Goal: Obtain resource: Obtain resource

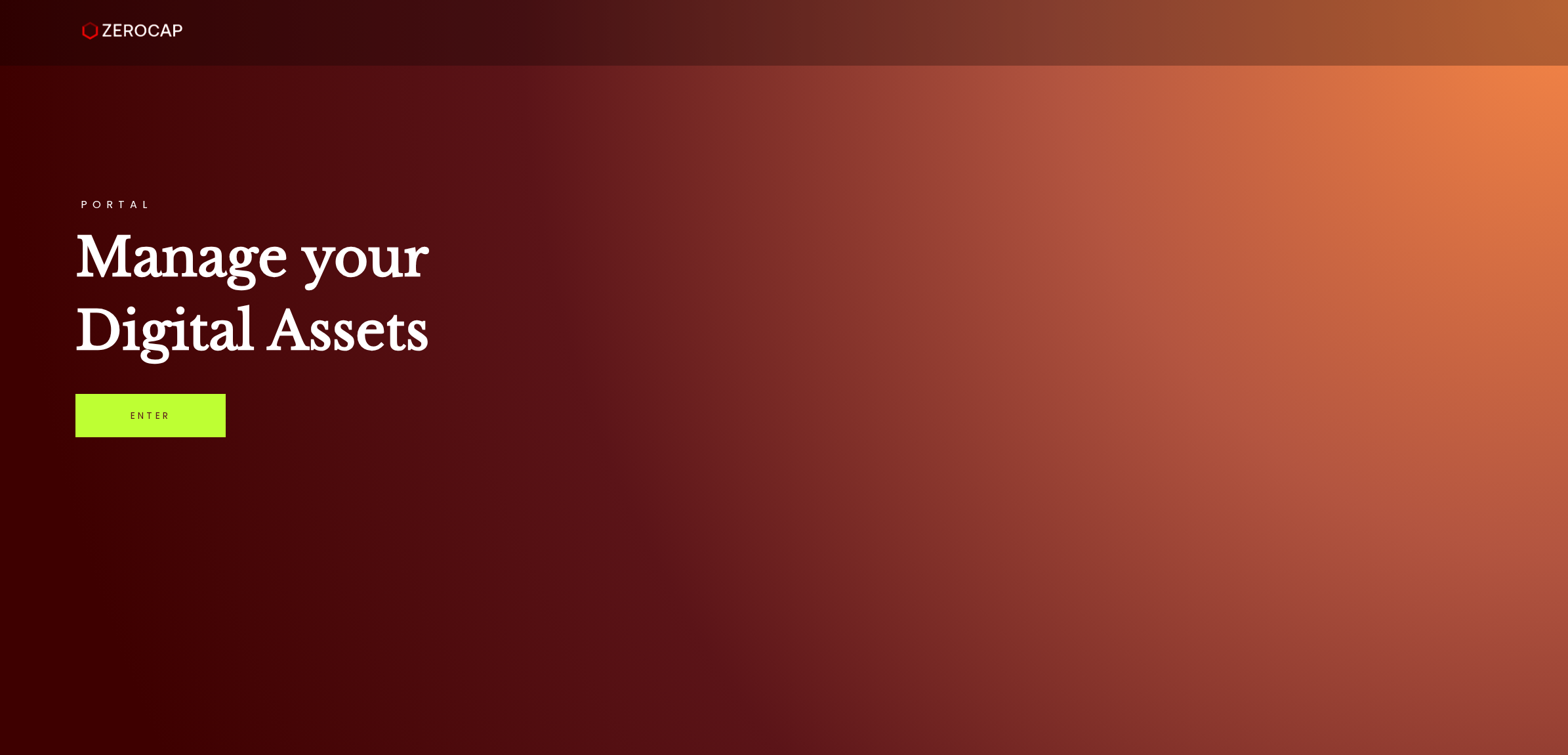
drag, startPoint x: 177, startPoint y: 405, endPoint x: 185, endPoint y: 405, distance: 8.0
click at [177, 405] on link "Enter" at bounding box center [151, 416] width 151 height 43
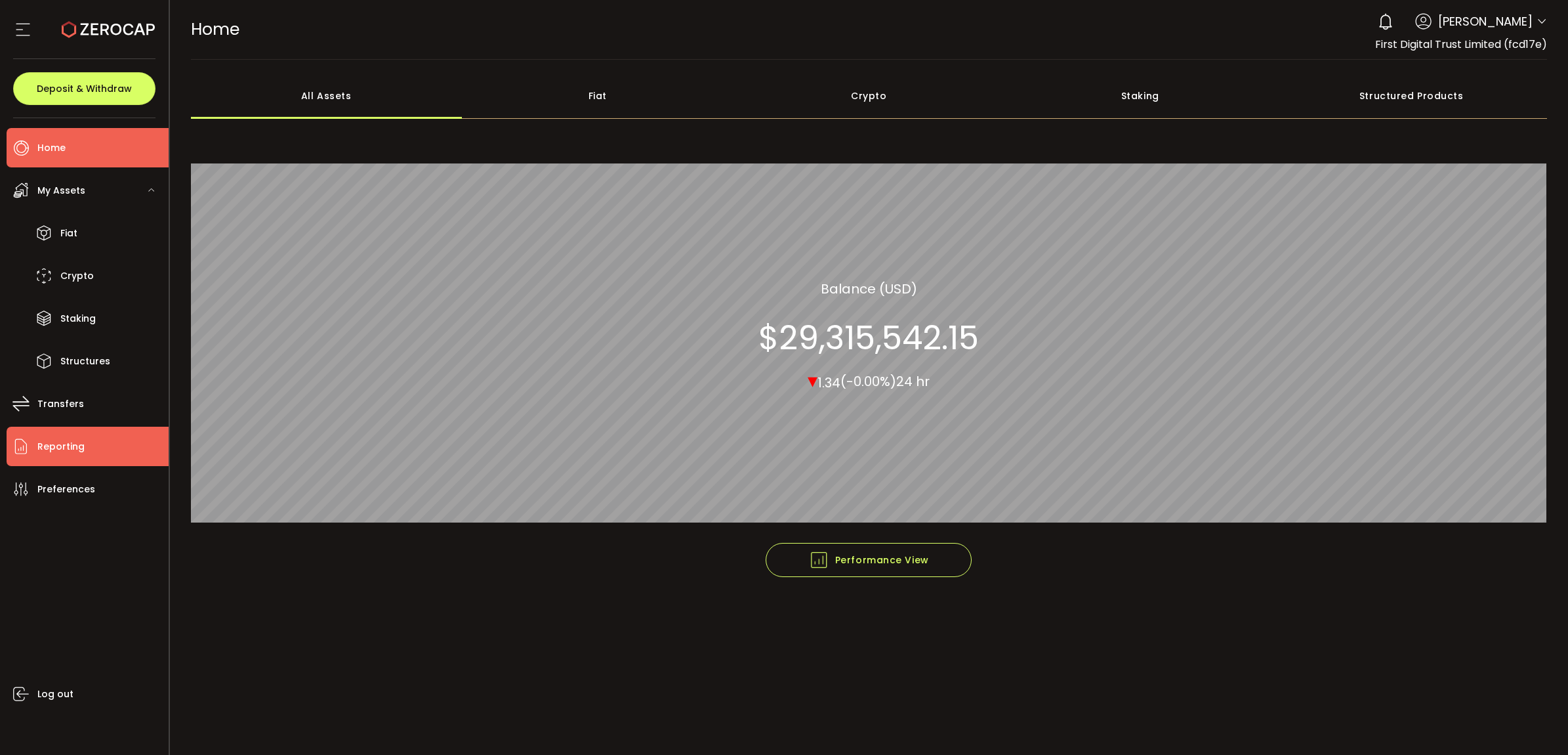
click at [76, 455] on span "Reporting" at bounding box center [61, 446] width 47 height 19
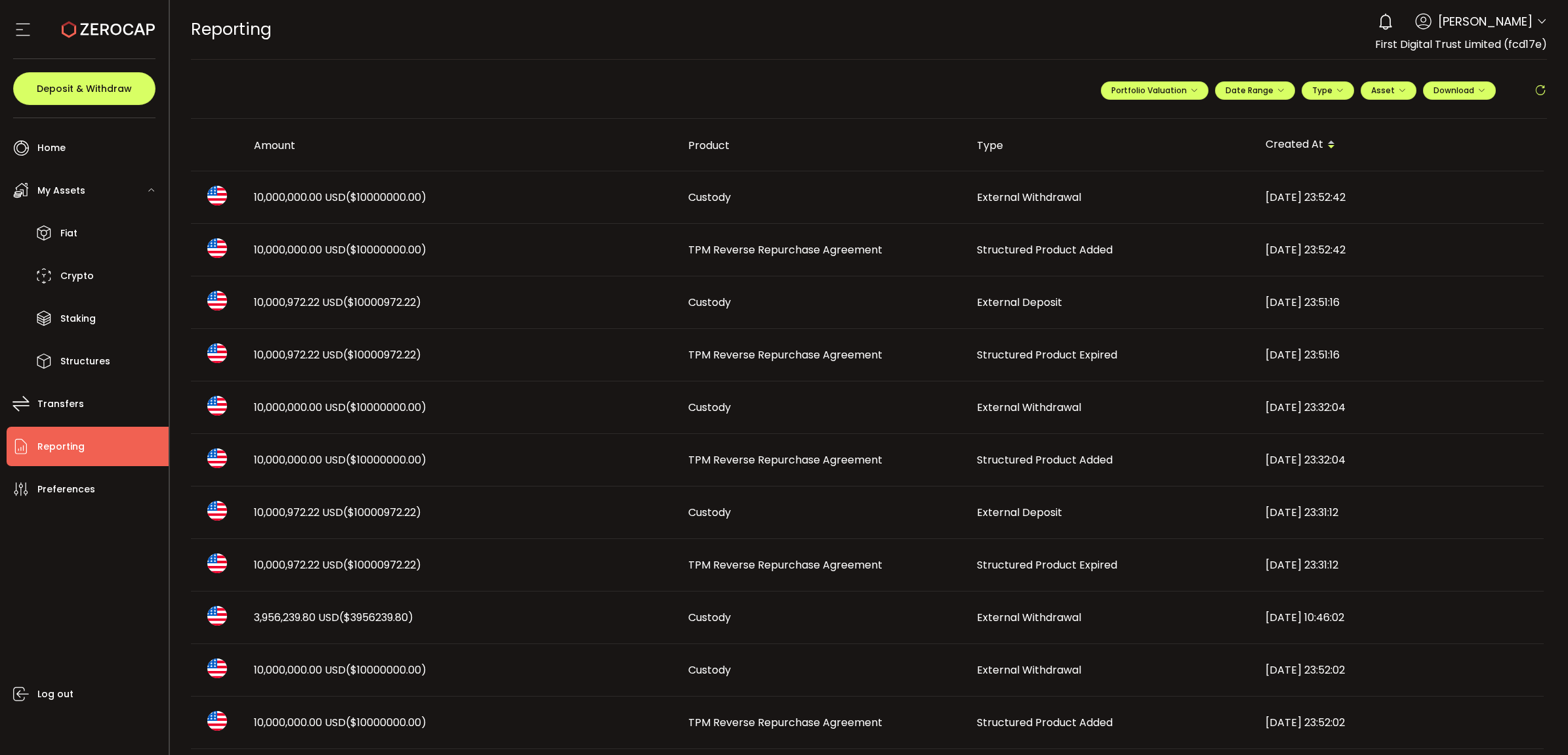
click at [994, 250] on span "Structured Product Added" at bounding box center [1045, 249] width 136 height 15
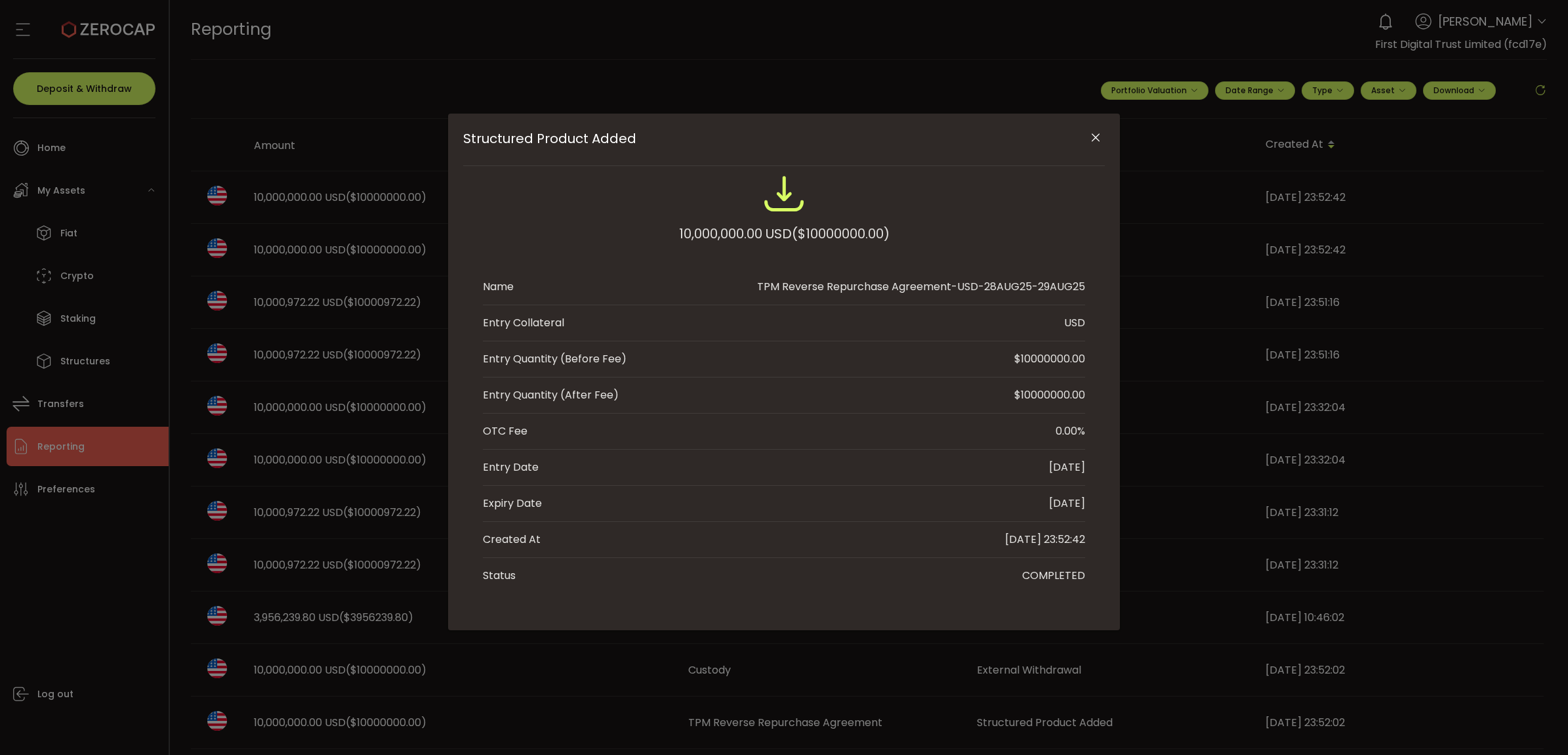
click at [1099, 124] on div "Structured Product Added" at bounding box center [784, 140] width 642 height 52
click at [1093, 138] on icon "Close" at bounding box center [1096, 138] width 13 height 13
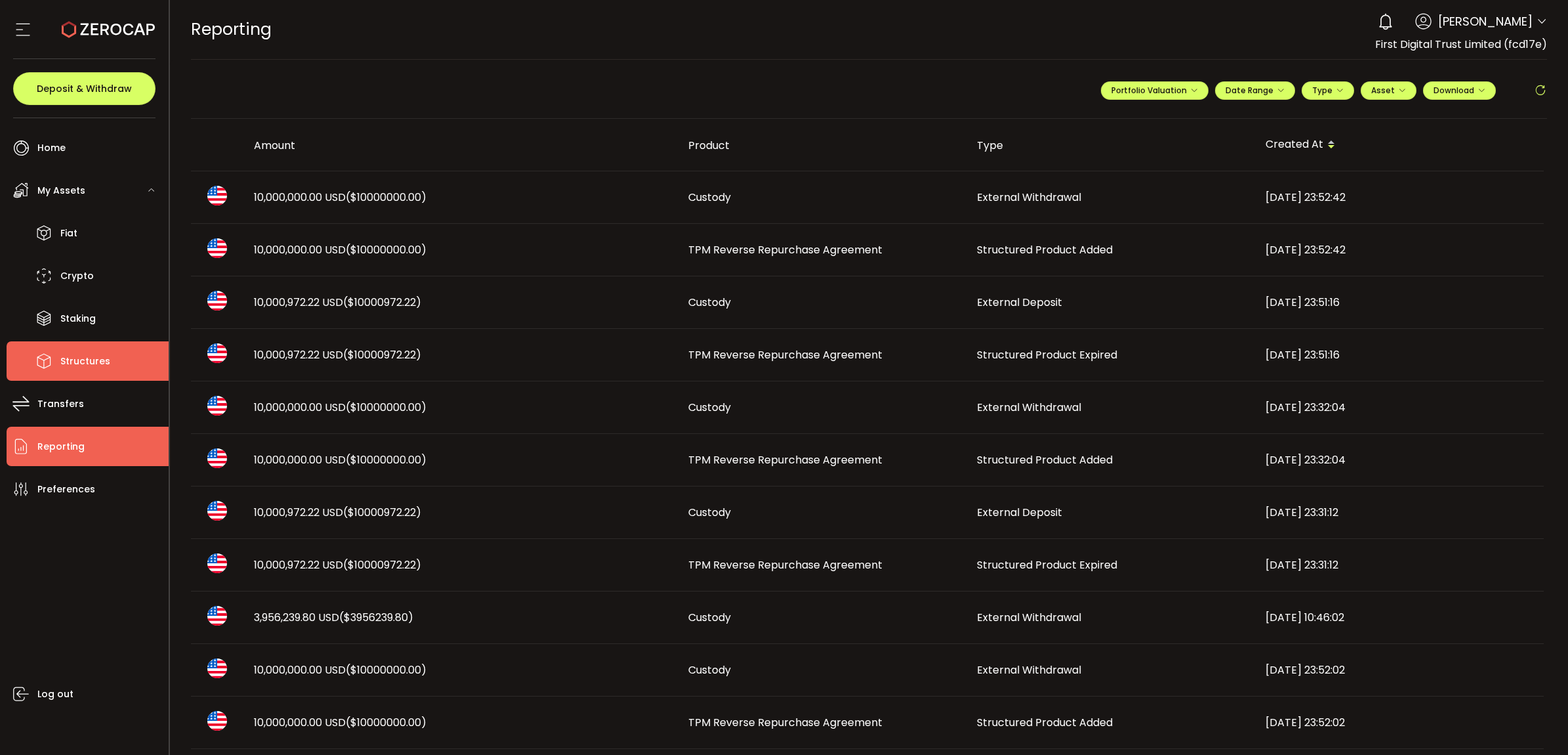
click at [109, 375] on li "Structures" at bounding box center [88, 361] width 162 height 40
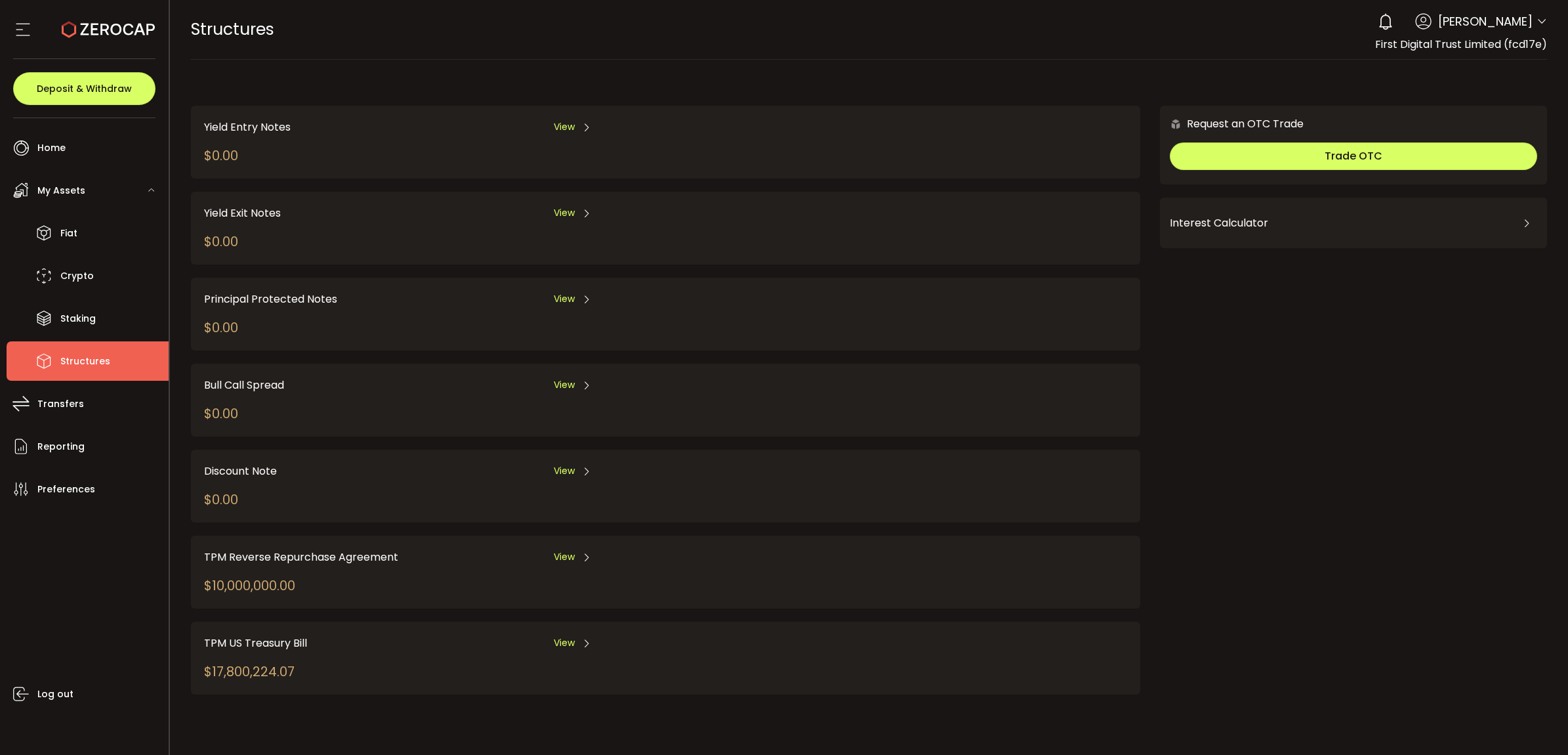
click at [589, 554] on icon at bounding box center [586, 557] width 10 height 10
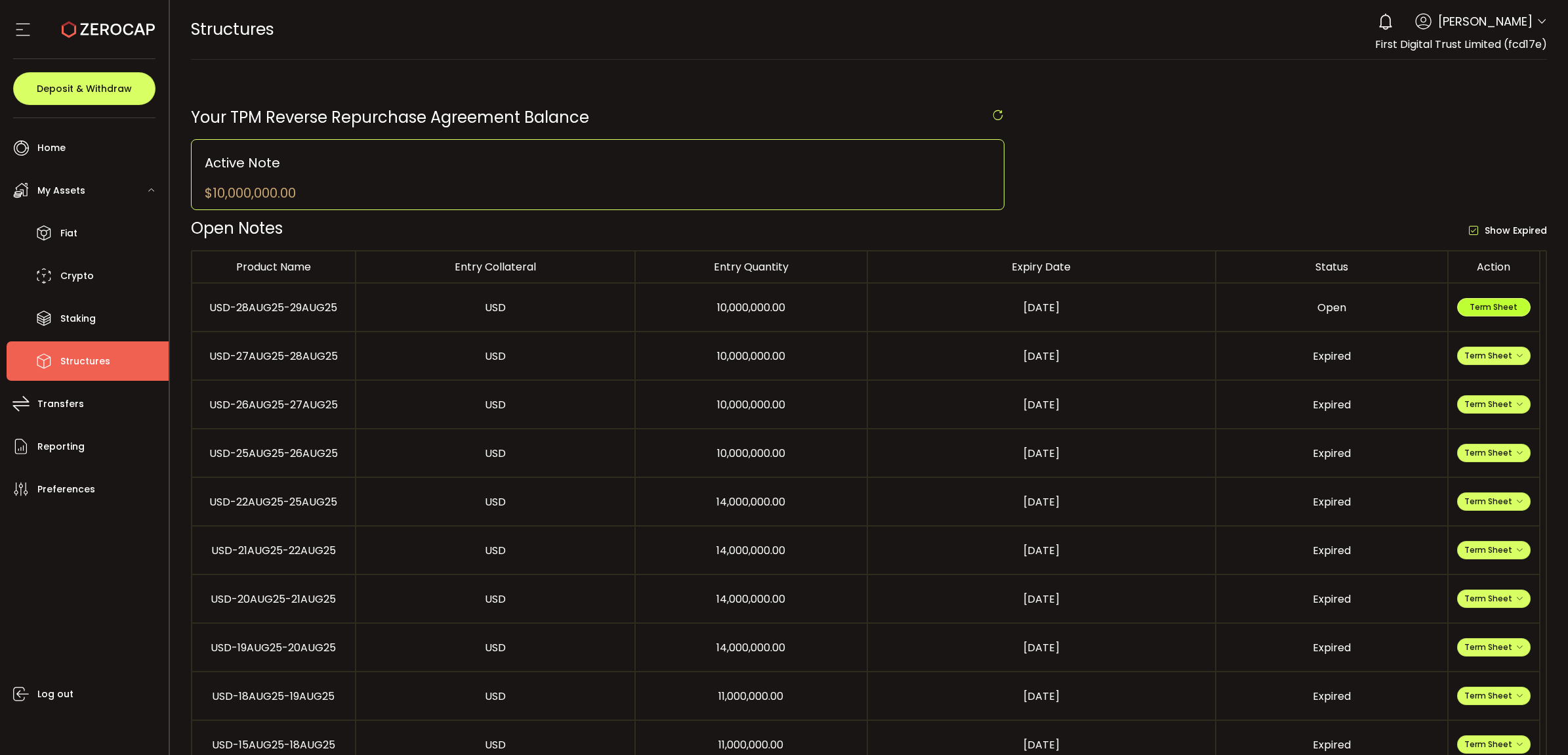
click at [1471, 310] on span "Term Sheet" at bounding box center [1494, 306] width 48 height 11
click at [80, 237] on li "Fiat" at bounding box center [88, 233] width 162 height 40
